Goal: Information Seeking & Learning: Learn about a topic

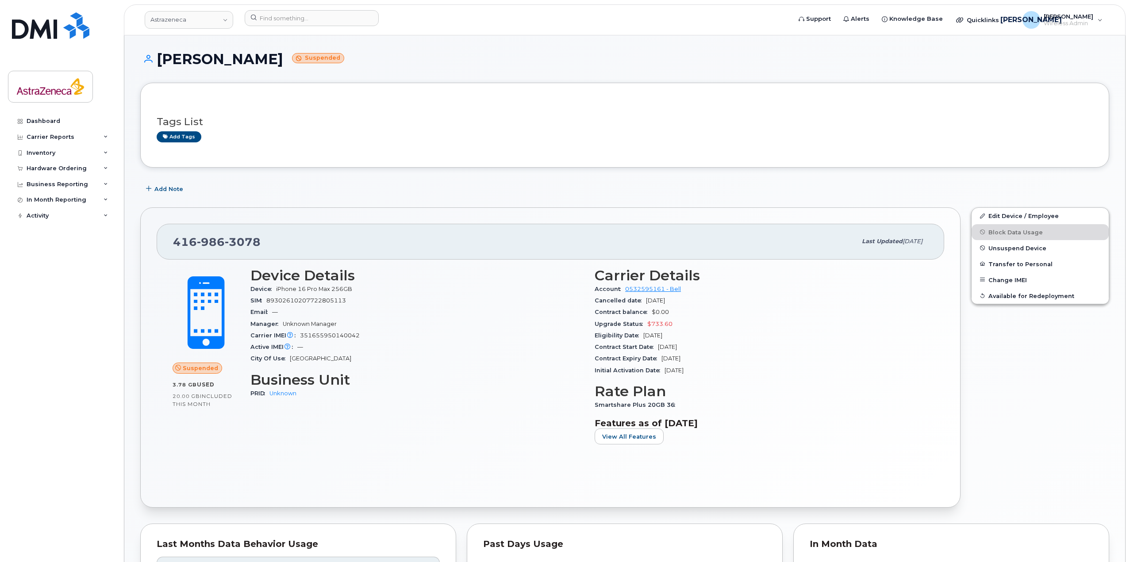
click at [371, 270] on h3 "Device Details" at bounding box center [417, 276] width 334 height 16
drag, startPoint x: 284, startPoint y: 234, endPoint x: 104, endPoint y: 236, distance: 181.0
click at [124, 236] on div "Astrazeneca Support Alerts Knowledge Base Quicklinks Suspend / Cancel Device Ch…" at bounding box center [625, 523] width 1002 height 976
click at [335, 244] on div "[PHONE_NUMBER]" at bounding box center [515, 241] width 684 height 19
drag, startPoint x: 274, startPoint y: 246, endPoint x: 161, endPoint y: 245, distance: 112.4
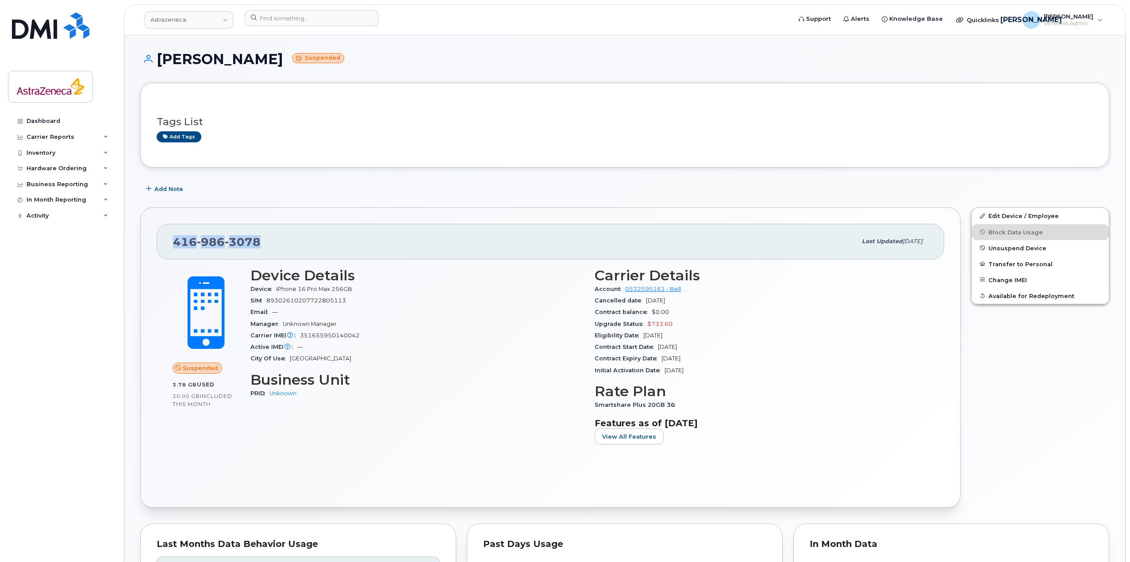
click at [161, 245] on div "[PHONE_NUMBER] Last updated [DATE]" at bounding box center [551, 241] width 788 height 35
click at [274, 243] on div "[PHONE_NUMBER]" at bounding box center [515, 241] width 684 height 19
drag, startPoint x: 276, startPoint y: 243, endPoint x: 270, endPoint y: 244, distance: 5.3
click at [270, 244] on div "[PHONE_NUMBER]" at bounding box center [515, 241] width 684 height 19
drag, startPoint x: 270, startPoint y: 244, endPoint x: 169, endPoint y: 245, distance: 101.3
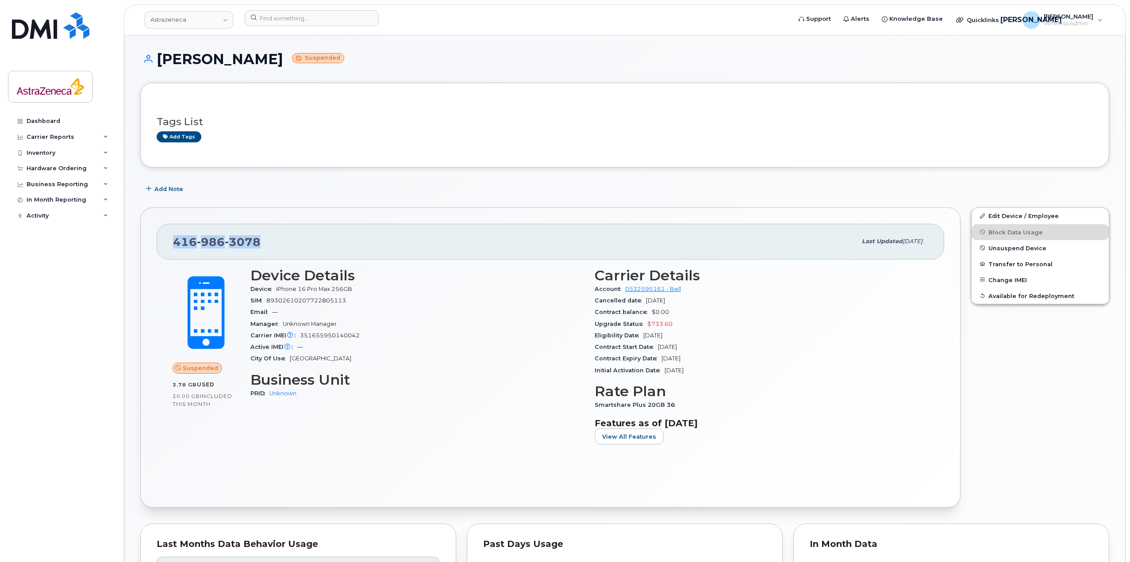
click at [169, 245] on div "[PHONE_NUMBER] Last updated [DATE]" at bounding box center [551, 241] width 788 height 35
click at [313, 247] on div "[PHONE_NUMBER]" at bounding box center [515, 241] width 684 height 19
drag, startPoint x: 733, startPoint y: 355, endPoint x: 478, endPoint y: 299, distance: 261.1
click at [478, 299] on div "Device Details Device iPhone 16 Pro Max 256GB SIM [TECHNICAL_ID] Email — Manage…" at bounding box center [589, 359] width 688 height 195
click at [521, 313] on div "Email —" at bounding box center [417, 313] width 334 height 12
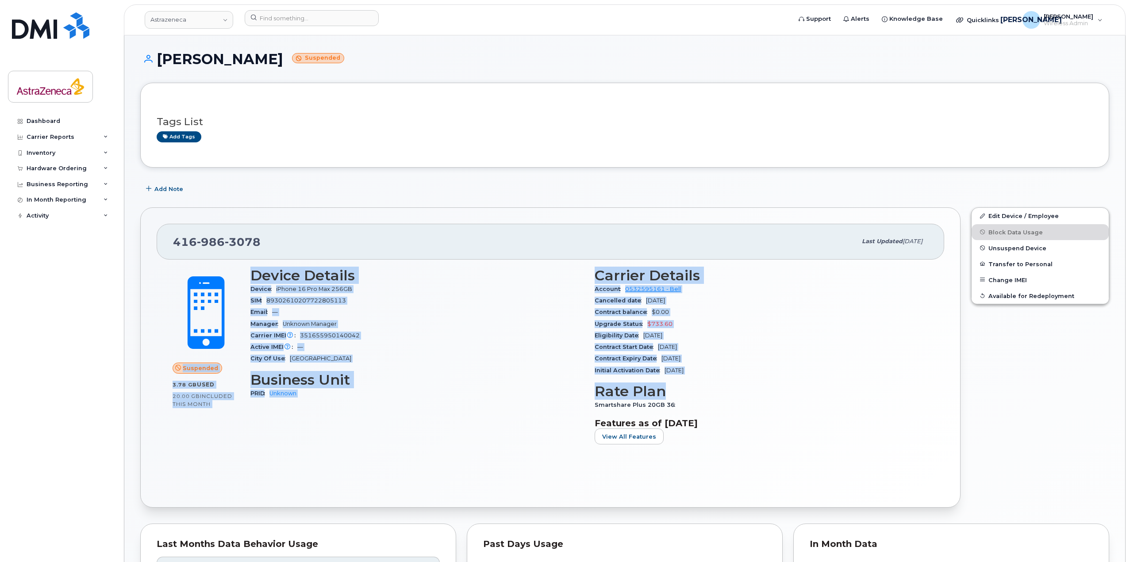
drag, startPoint x: 435, startPoint y: 333, endPoint x: 221, endPoint y: 279, distance: 220.8
click at [221, 279] on div "Suspended 3.78 GB  used 20.00 GB  included this month Device Details Device iPh…" at bounding box center [550, 359] width 766 height 195
click at [517, 333] on div "Carrier IMEI Carrier IMEI is reported during the last billing cycle or change o…" at bounding box center [417, 336] width 334 height 12
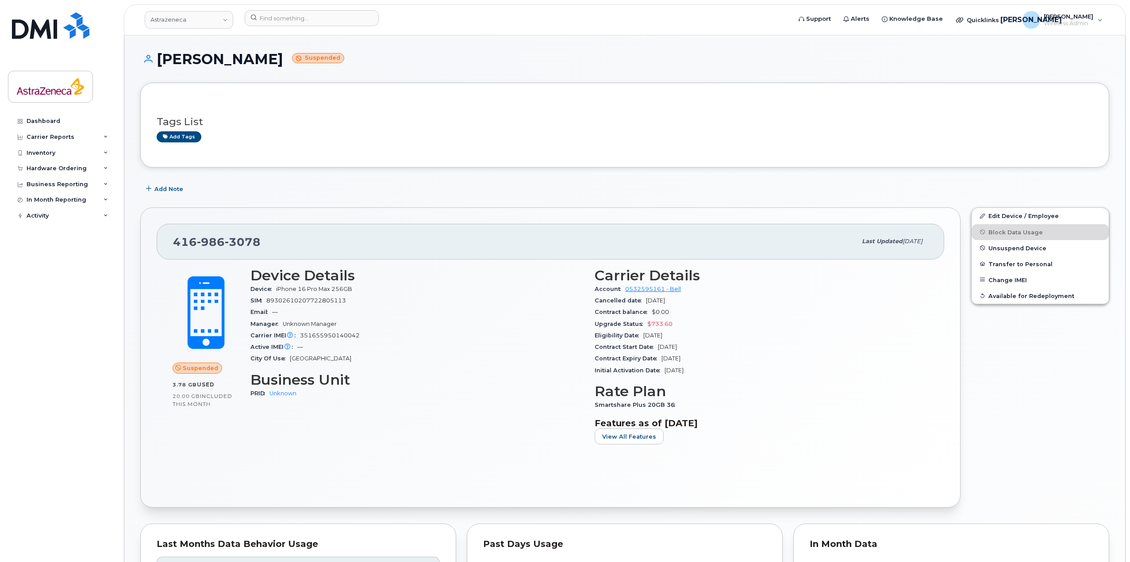
click at [757, 422] on h3 "Features as of [DATE]" at bounding box center [762, 423] width 334 height 11
drag, startPoint x: 758, startPoint y: 424, endPoint x: 252, endPoint y: 273, distance: 528.7
click at [252, 273] on div "Device Details Device iPhone 16 Pro Max 256GB SIM [TECHNICAL_ID] Email — Manage…" at bounding box center [589, 359] width 688 height 195
click at [476, 304] on div "SIM [TECHNICAL_ID]" at bounding box center [417, 301] width 334 height 12
click at [832, 435] on section "Features as of [DATE] View All Features" at bounding box center [762, 431] width 334 height 27
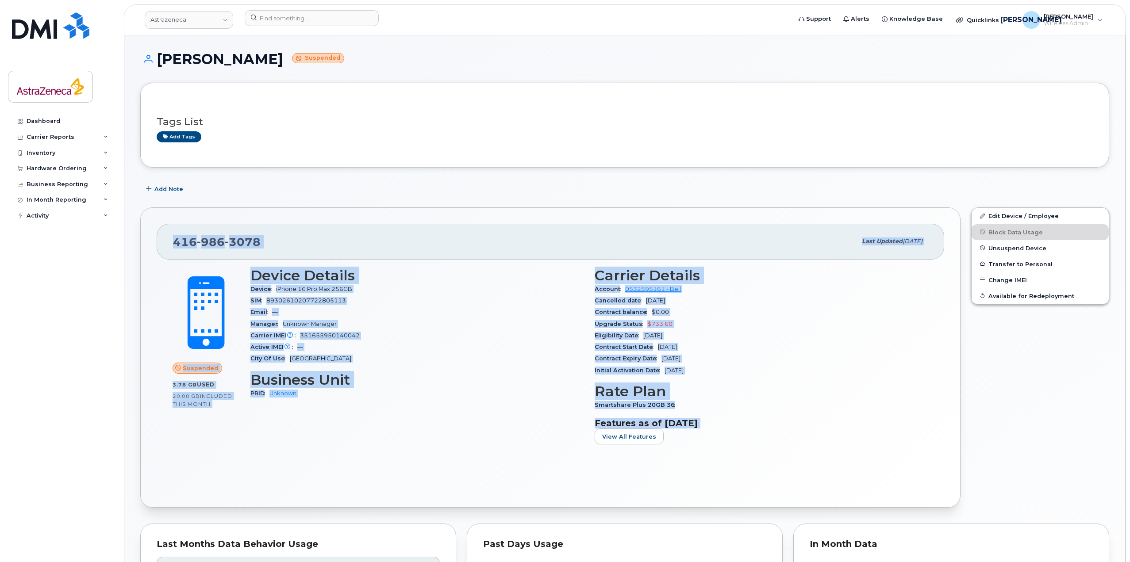
drag, startPoint x: 817, startPoint y: 429, endPoint x: 173, endPoint y: 239, distance: 671.0
click at [173, 239] on div "[PHONE_NUMBER] Last updated [DATE] Suspended 3.78 GB  used 20.00 GB  included t…" at bounding box center [550, 358] width 820 height 300
click at [556, 361] on div "City Of Use [GEOGRAPHIC_DATA]" at bounding box center [417, 359] width 334 height 12
drag, startPoint x: 759, startPoint y: 420, endPoint x: 163, endPoint y: 249, distance: 620.1
click at [163, 249] on div "[PHONE_NUMBER] Last updated [DATE] Suspended 3.78 GB  used 20.00 GB  included t…" at bounding box center [550, 358] width 820 height 300
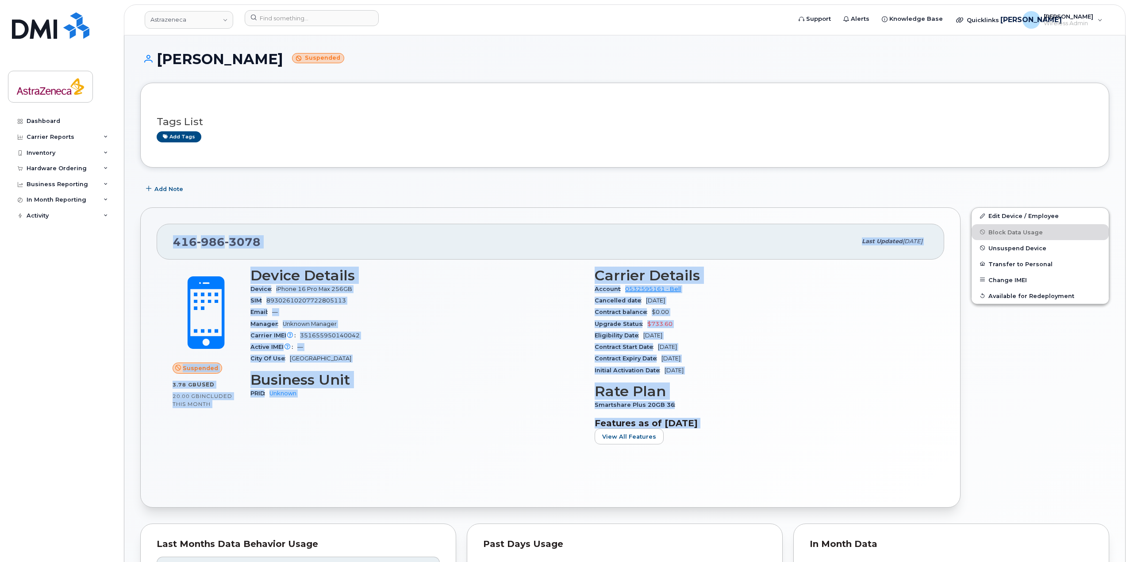
click at [561, 372] on h3 "Business Unit" at bounding box center [417, 380] width 334 height 16
drag, startPoint x: 832, startPoint y: 432, endPoint x: 116, endPoint y: 238, distance: 742.2
click at [124, 238] on div "Astrazeneca Support Alerts Knowledge Base Quicklinks Suspend / Cancel Device Ch…" at bounding box center [625, 523] width 1002 height 976
click at [858, 457] on div "Carrier Details Account 0532595161 - Bell Cancelled date [DATE] Contract balanc…" at bounding box center [761, 359] width 344 height 195
drag, startPoint x: 907, startPoint y: 413, endPoint x: 143, endPoint y: 67, distance: 837.8
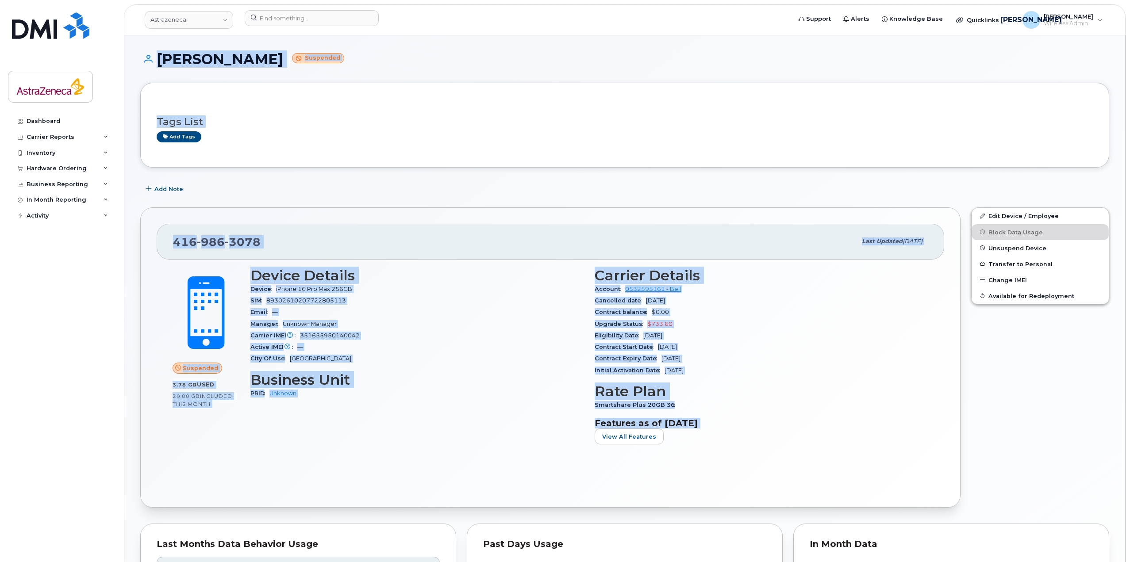
click at [143, 67] on div "[PERSON_NAME] Suspended Tags List Add tags Add Note [PHONE_NUMBER] Last updated…" at bounding box center [624, 523] width 1001 height 976
click at [792, 416] on div "Carrier Details Account 0532595161 - Bell Cancelled date [DATE] Contract balanc…" at bounding box center [761, 359] width 344 height 195
drag, startPoint x: 807, startPoint y: 419, endPoint x: 0, endPoint y: -54, distance: 935.5
click at [0, 0] on html "Astrazeneca Support Alerts Knowledge Base Quicklinks Suspend / Cancel Device Ch…" at bounding box center [565, 520] width 1130 height 1040
click at [757, 333] on div "Eligibility Date [DATE]" at bounding box center [762, 336] width 334 height 12
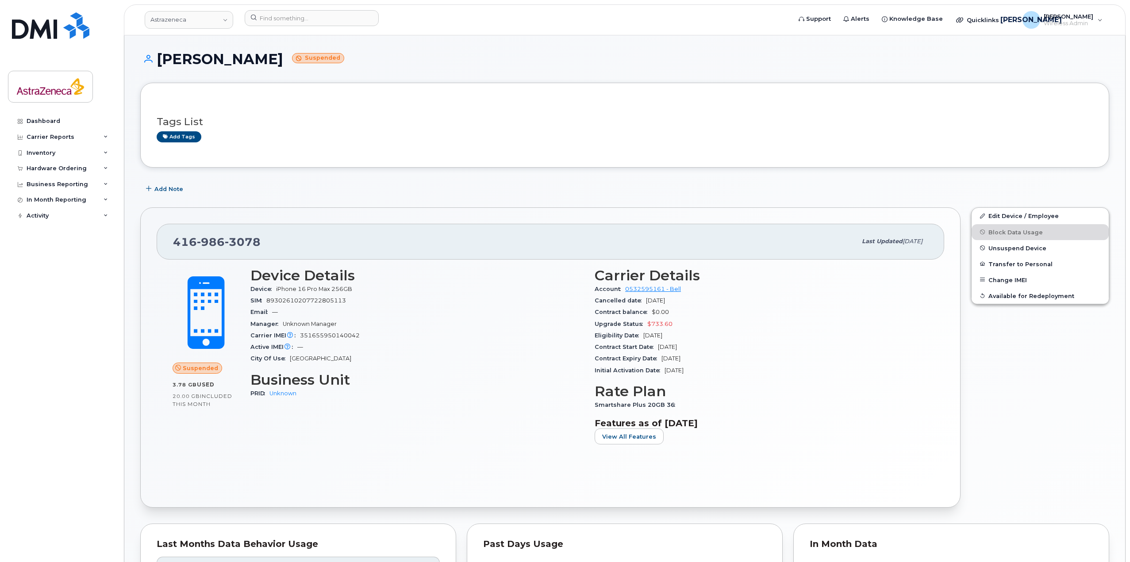
click at [897, 438] on section "Features as of [DATE] View All Features" at bounding box center [762, 431] width 334 height 27
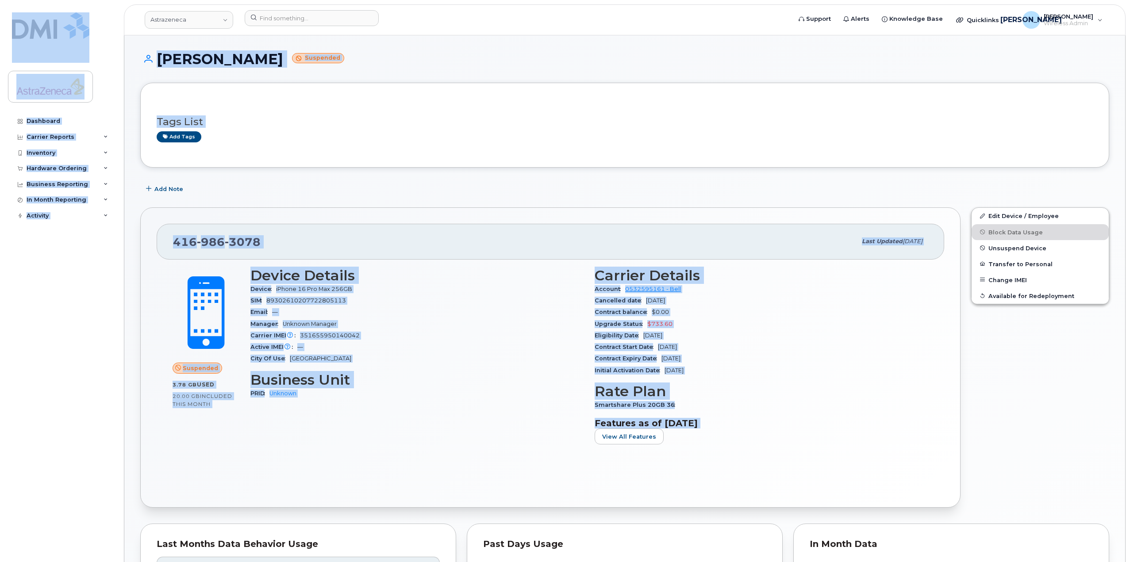
drag, startPoint x: 855, startPoint y: 447, endPoint x: 38, endPoint y: 29, distance: 916.9
click at [124, 35] on div "Astrazeneca Support Alerts Knowledge Base Quicklinks Suspend / Cancel Device Ch…" at bounding box center [625, 523] width 1002 height 976
click at [438, 161] on div "Tags List Add tags" at bounding box center [624, 125] width 969 height 85
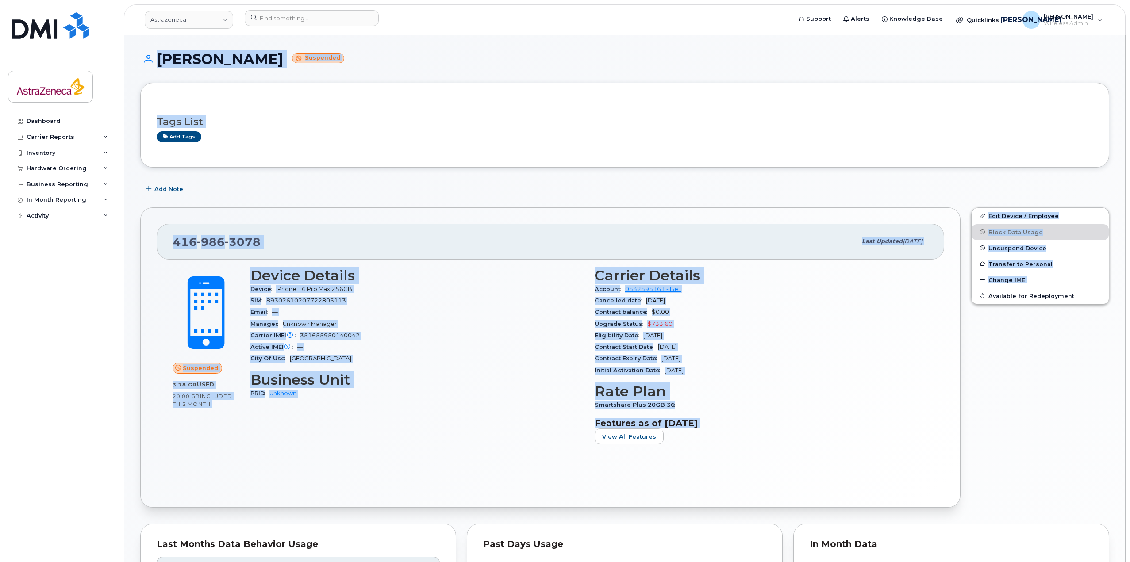
drag, startPoint x: 154, startPoint y: 54, endPoint x: 974, endPoint y: 435, distance: 904.6
click at [974, 435] on div "[PERSON_NAME] Suspended Tags List Add tags Add Note [PHONE_NUMBER] Last updated…" at bounding box center [624, 523] width 1001 height 976
click at [974, 435] on div "Edit Device / Employee Block Data Usage Unsuspend Device Transfer to Personal C…" at bounding box center [1040, 357] width 149 height 311
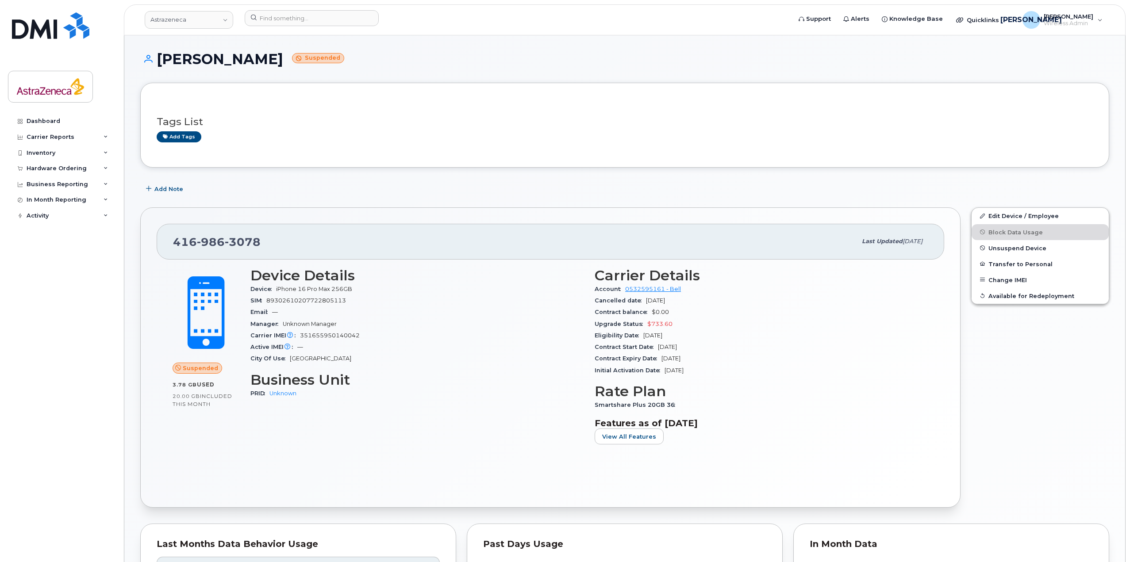
click at [658, 323] on span "$733.60" at bounding box center [659, 324] width 25 height 7
click at [659, 322] on span "$733.60" at bounding box center [659, 324] width 25 height 7
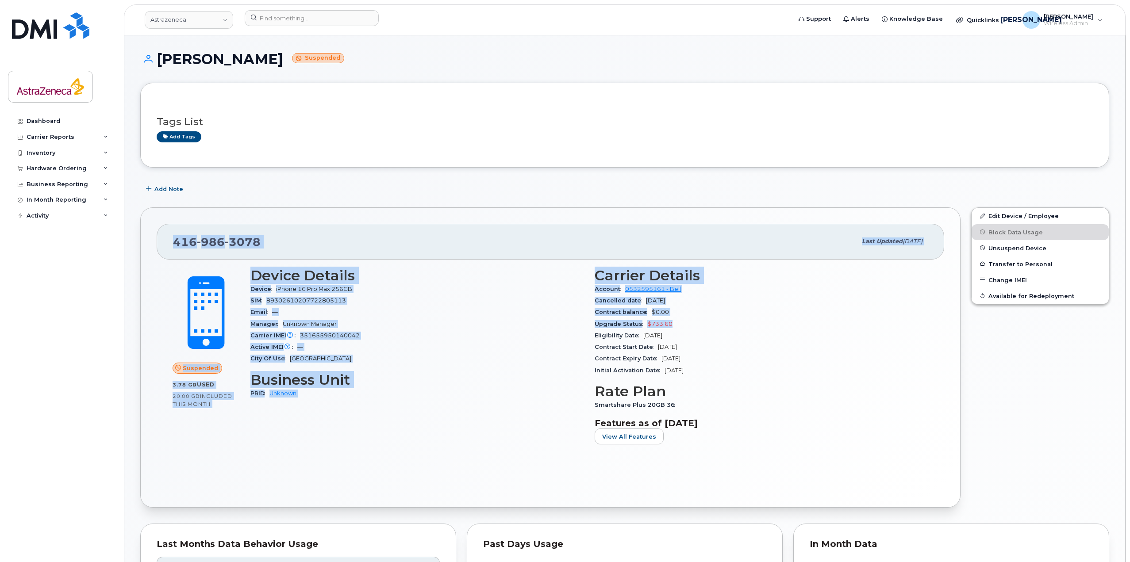
drag, startPoint x: 696, startPoint y: 322, endPoint x: 127, endPoint y: 219, distance: 579.1
click at [125, 221] on div "[PERSON_NAME] Suspended Tags List Add tags Add Note [PHONE_NUMBER] Last updated…" at bounding box center [624, 523] width 1001 height 976
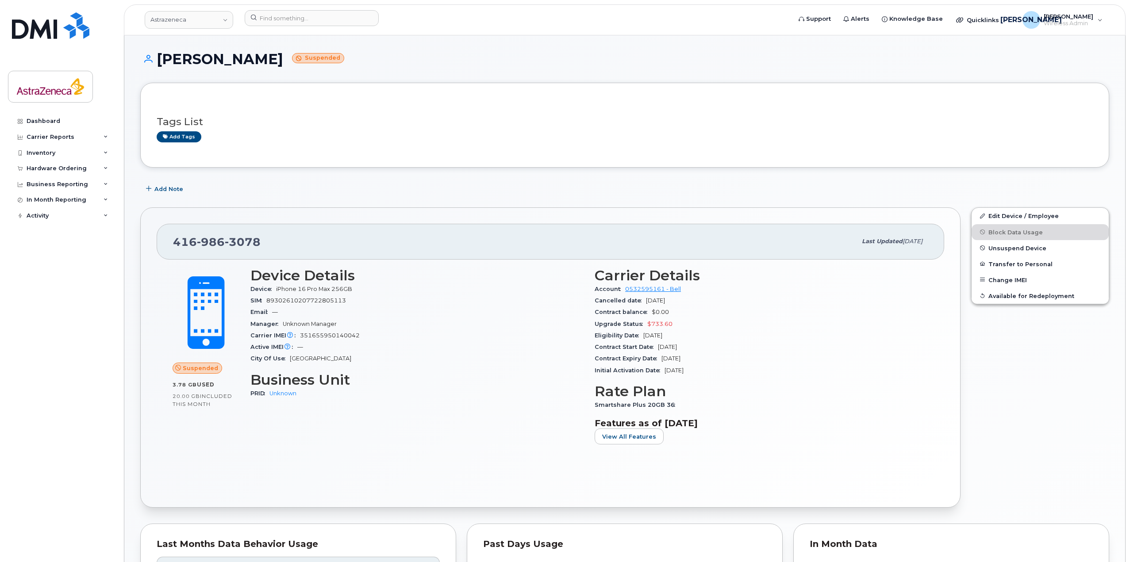
click at [678, 397] on h3 "Rate Plan" at bounding box center [762, 392] width 334 height 16
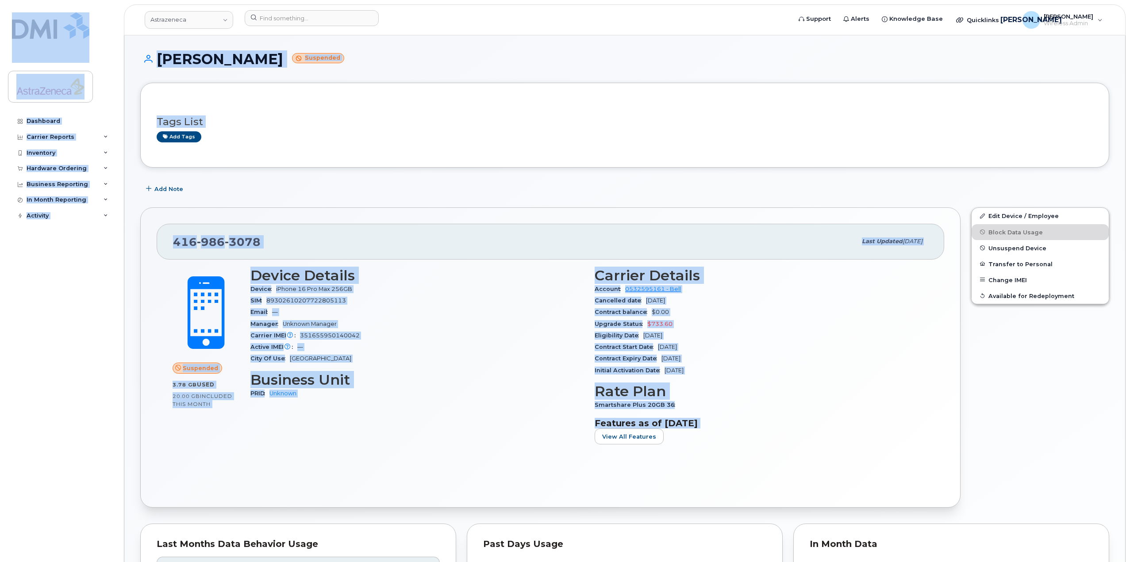
drag, startPoint x: 695, startPoint y: 371, endPoint x: 72, endPoint y: 9, distance: 720.2
click at [124, 35] on div "Astrazeneca Support Alerts Knowledge Base Quicklinks Suspend / Cancel Device Ch…" at bounding box center [625, 523] width 1002 height 976
click at [904, 462] on div "Suspended 3.78 GB  used 20.00 GB  included this month Device Details Device iPh…" at bounding box center [551, 376] width 788 height 232
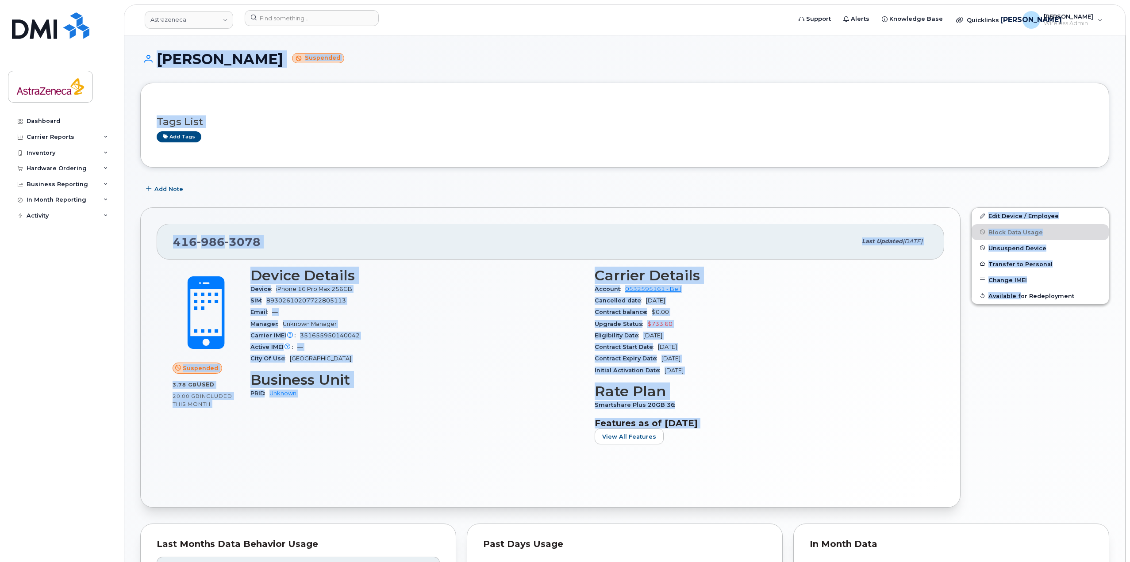
drag, startPoint x: 1018, startPoint y: 459, endPoint x: 120, endPoint y: 34, distance: 994.1
click at [120, 34] on body "Astrazeneca Support Alerts Knowledge Base Quicklinks Suspend / Cancel Device Ch…" at bounding box center [565, 520] width 1130 height 1040
click at [914, 427] on h3 "Features as of [DATE]" at bounding box center [762, 423] width 334 height 11
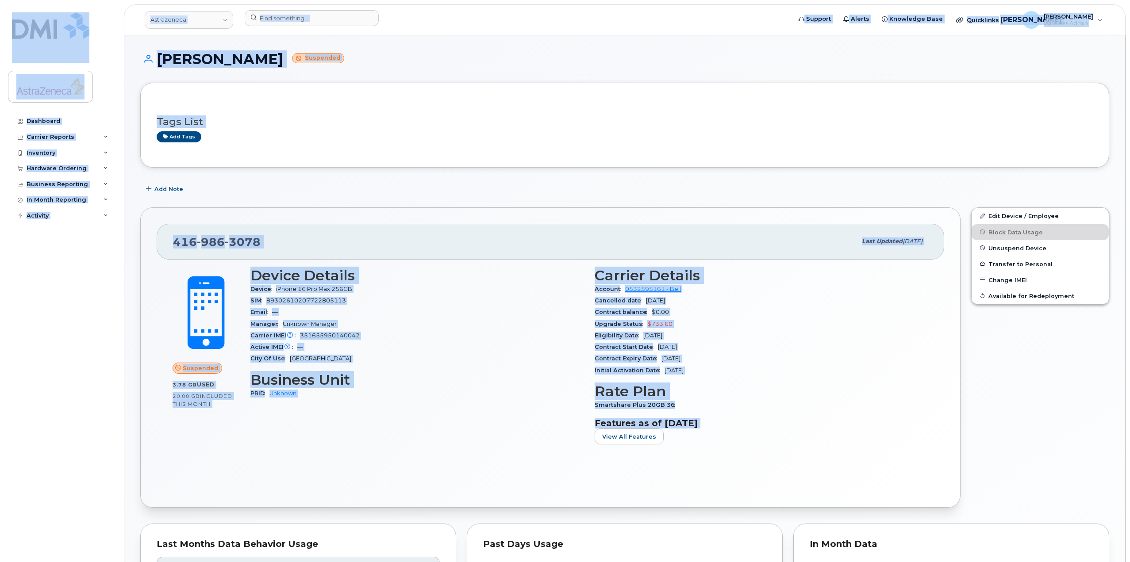
drag, startPoint x: 930, startPoint y: 436, endPoint x: 129, endPoint y: 34, distance: 897.1
click at [129, 35] on div "Astrazeneca Support Alerts Knowledge Base Quicklinks Suspend / Cancel Device Ch…" at bounding box center [625, 523] width 1002 height 976
click at [719, 406] on div "Smartshare Plus 20GB 36" at bounding box center [762, 406] width 334 height 12
